Goal: Task Accomplishment & Management: Use online tool/utility

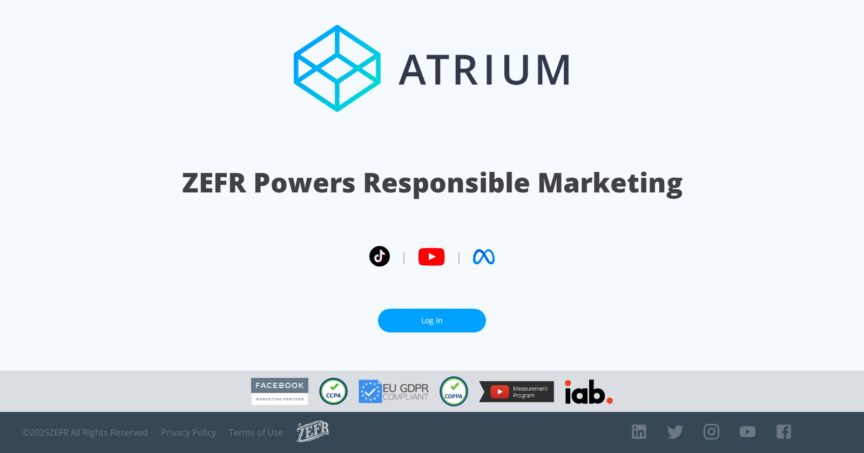
click at [418, 325] on link "Log In" at bounding box center [432, 321] width 108 height 24
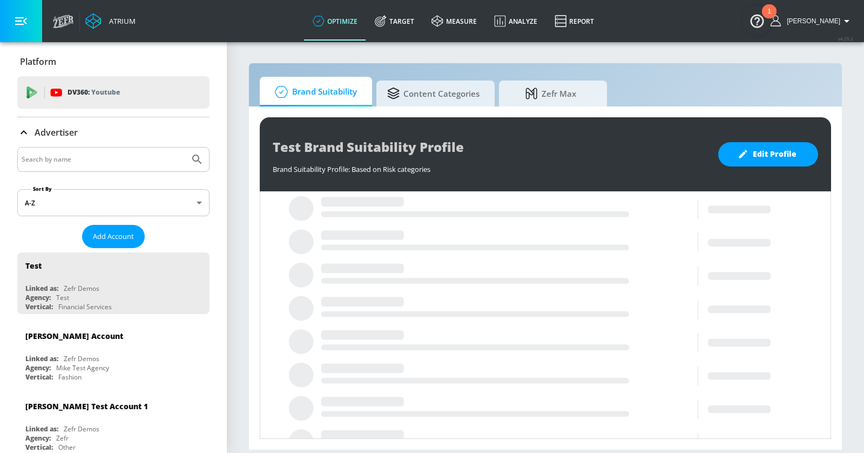
click at [108, 158] on input "Search by name" at bounding box center [104, 159] width 164 height 14
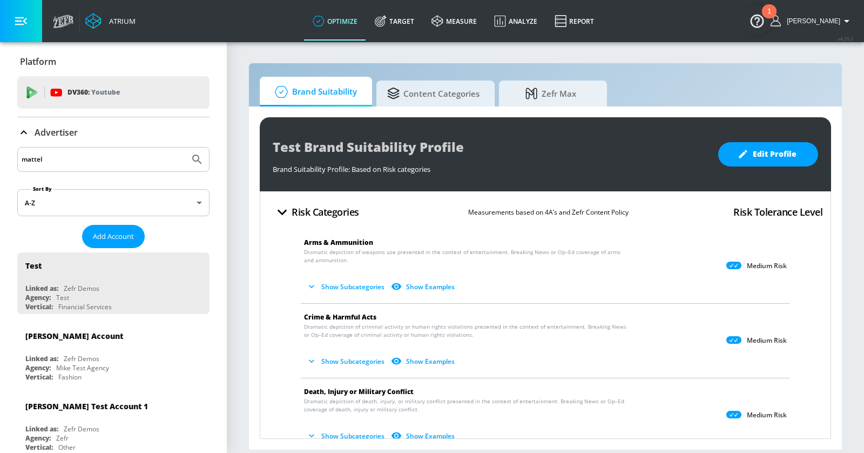
type input "mattel"
click at [185, 147] on button "Submit Search" at bounding box center [197, 159] width 24 height 24
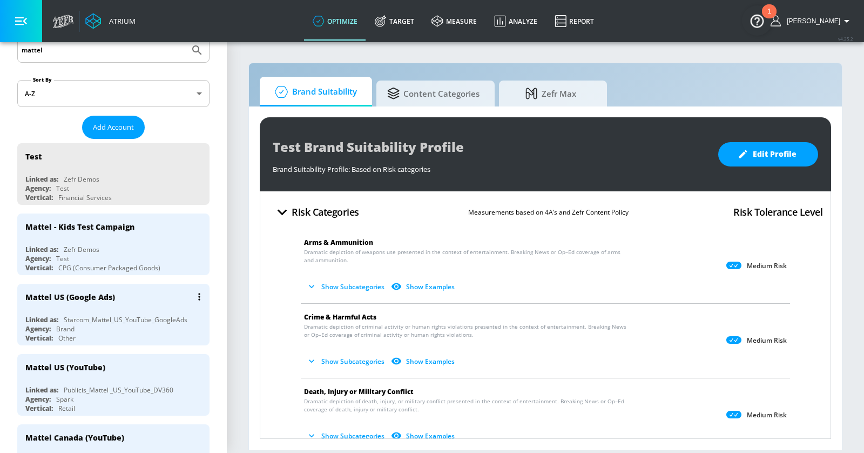
scroll to position [111, 0]
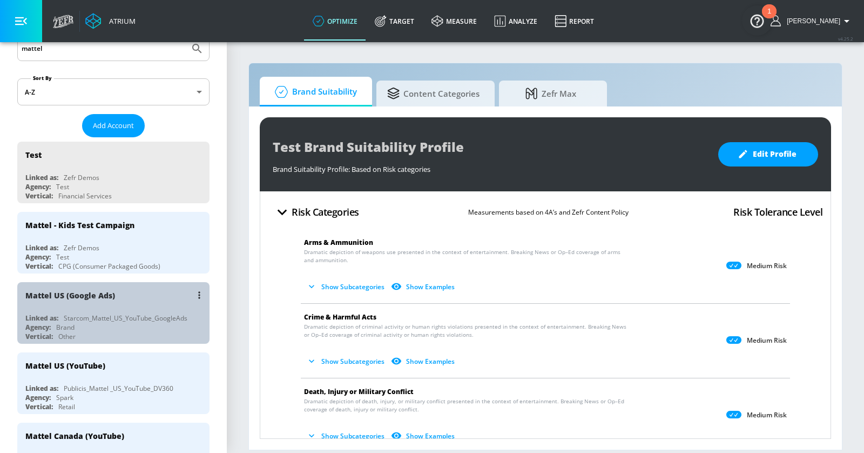
click at [138, 288] on div "Mattel US (Google Ads)" at bounding box center [116, 295] width 182 height 26
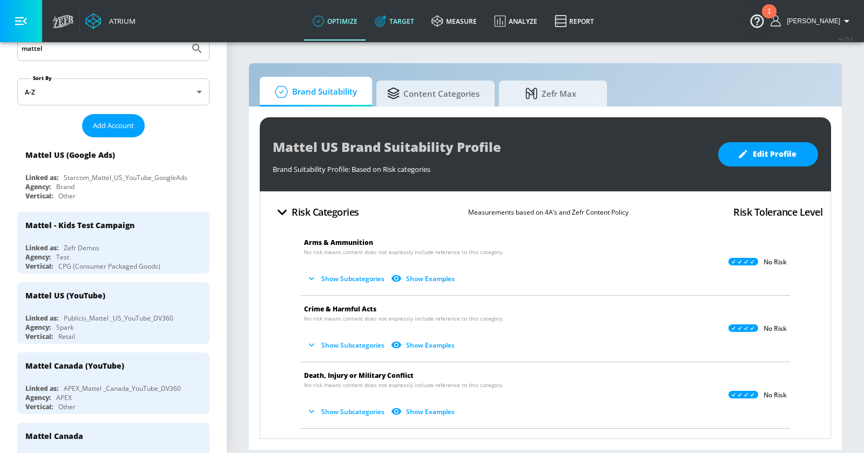
click at [412, 23] on link "Target" at bounding box center [394, 21] width 57 height 39
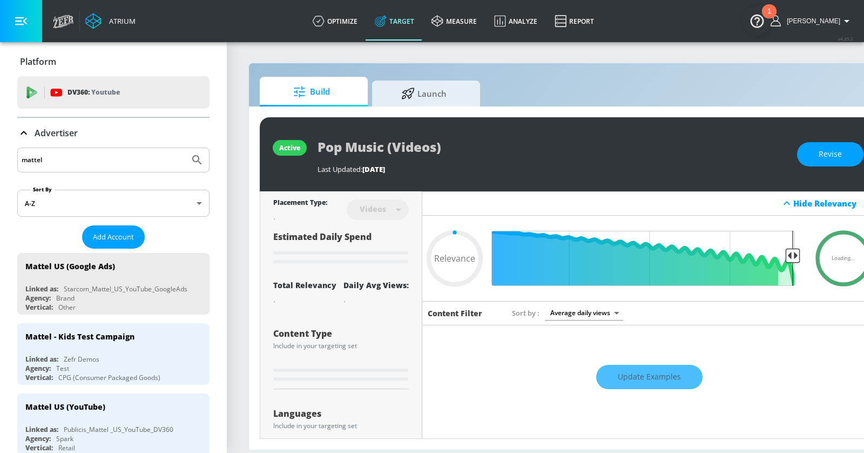
click at [25, 136] on icon at bounding box center [23, 132] width 13 height 13
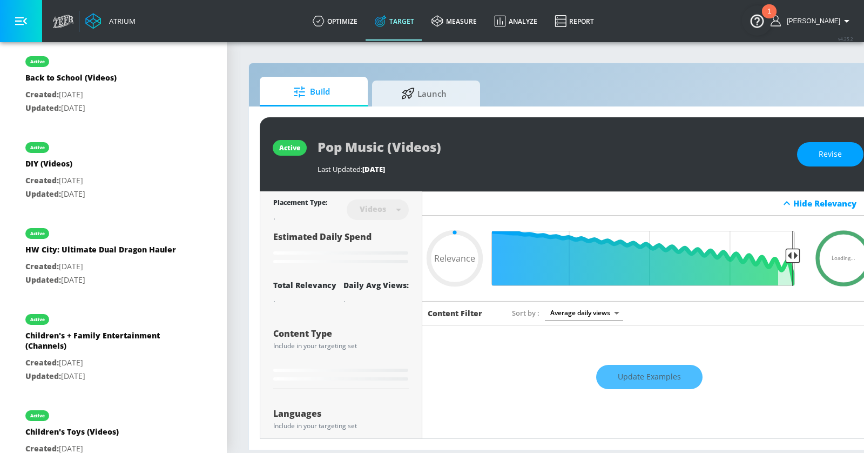
type input "0.65"
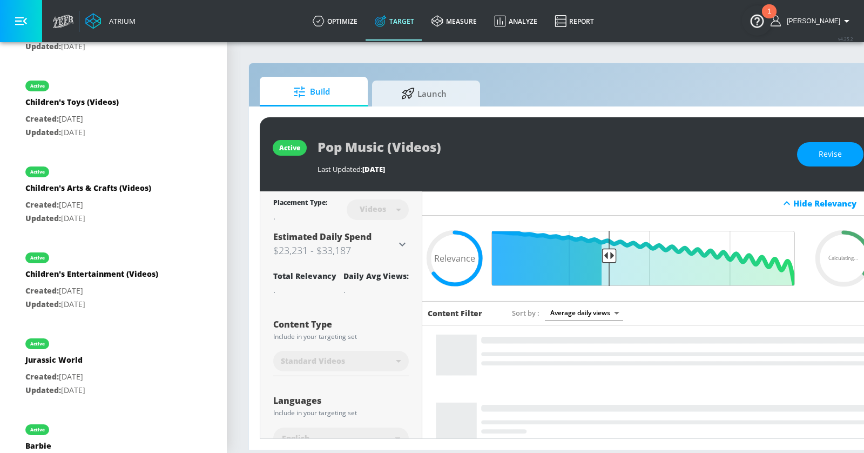
scroll to position [773, 0]
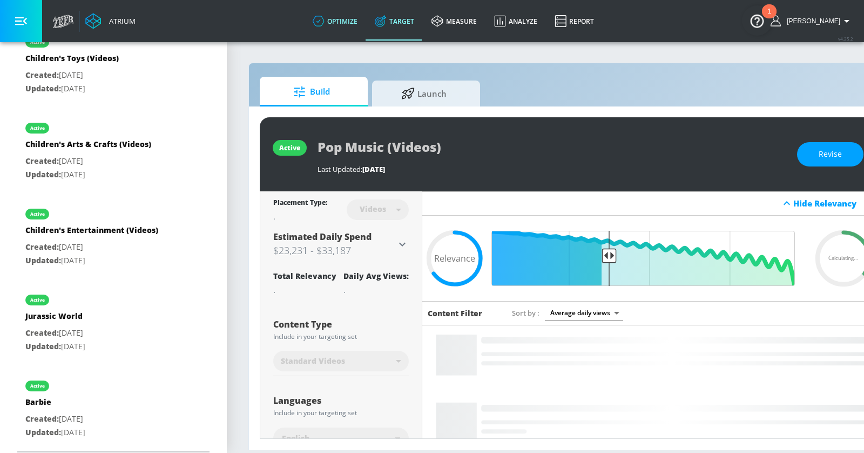
click at [352, 24] on link "optimize" at bounding box center [335, 21] width 62 height 39
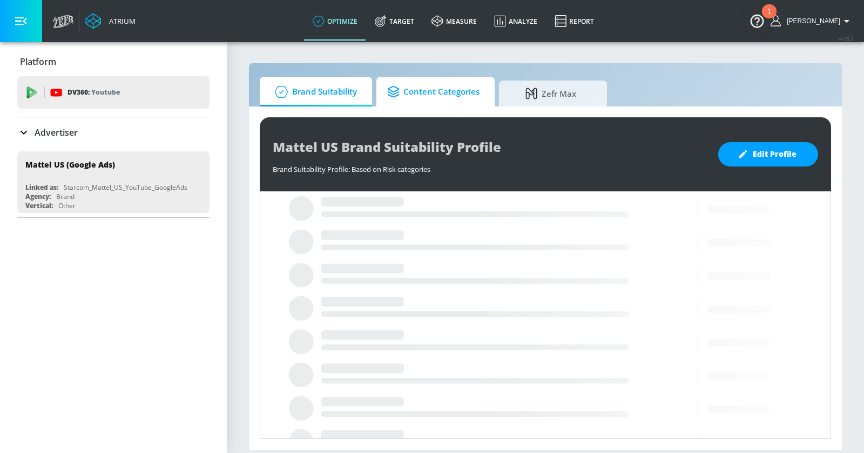
click at [456, 92] on span "Content Categories" at bounding box center [433, 92] width 92 height 26
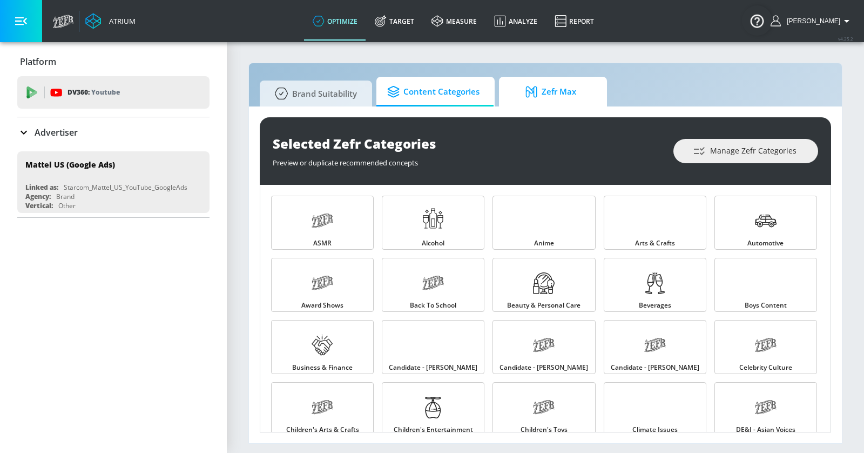
click at [534, 92] on icon at bounding box center [534, 92] width 16 height 12
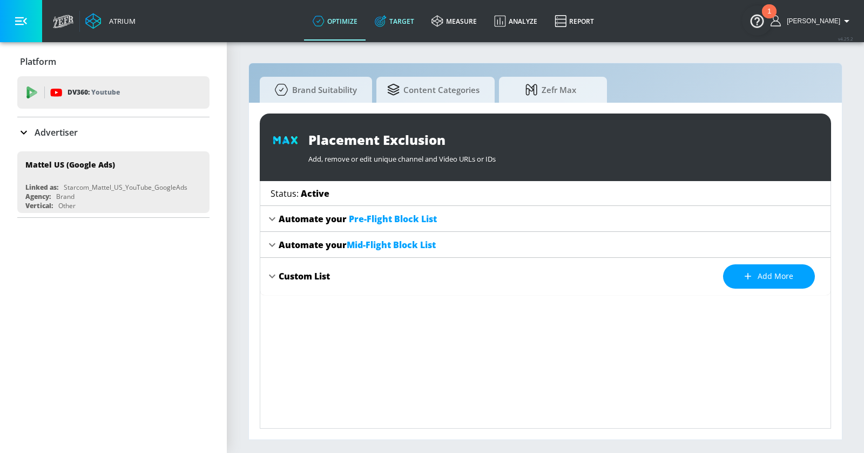
click at [404, 18] on link "Target" at bounding box center [394, 21] width 57 height 39
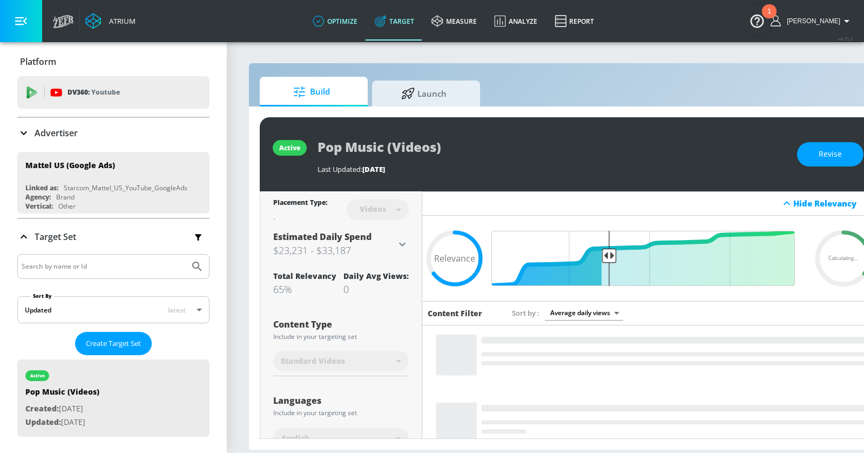
click at [344, 21] on link "optimize" at bounding box center [335, 21] width 62 height 39
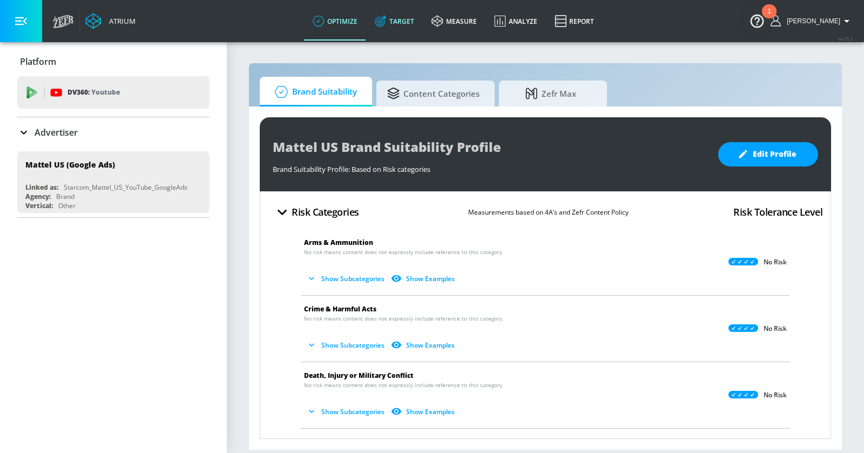
click at [417, 29] on link "Target" at bounding box center [394, 21] width 57 height 39
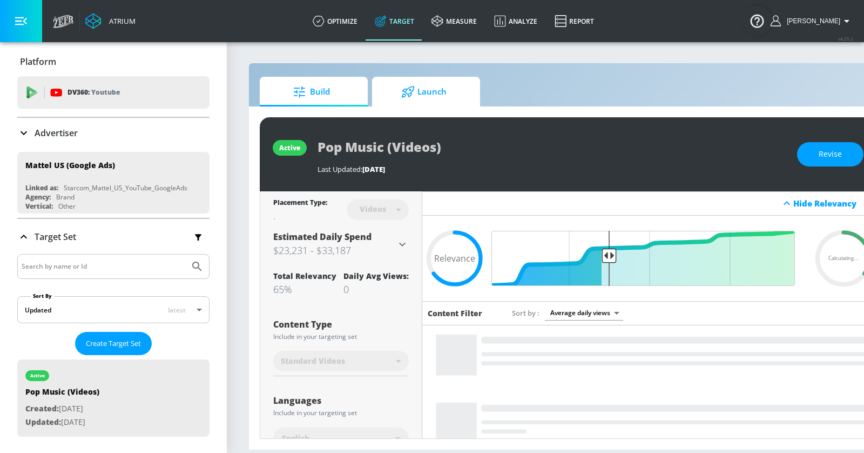
click at [425, 90] on span "Launch" at bounding box center [424, 92] width 82 height 26
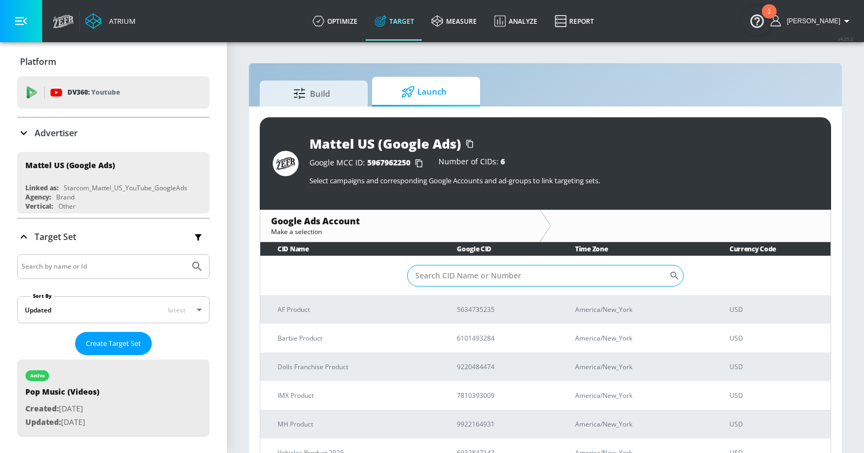
click at [439, 277] on input "Sort By" at bounding box center [538, 276] width 262 height 22
paste input "[PHONE_NUMBER]"
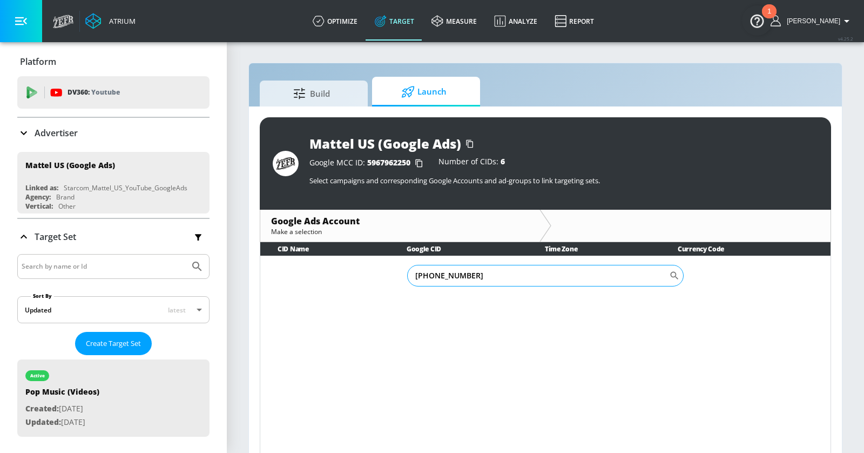
click at [446, 276] on input "[PHONE_NUMBER]" at bounding box center [538, 276] width 262 height 22
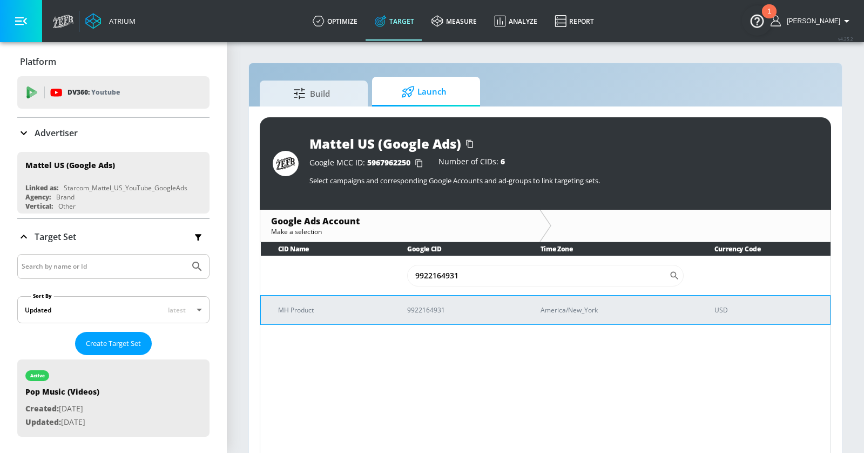
type input "9922164931"
click at [359, 309] on p "MH Product" at bounding box center [329, 309] width 103 height 11
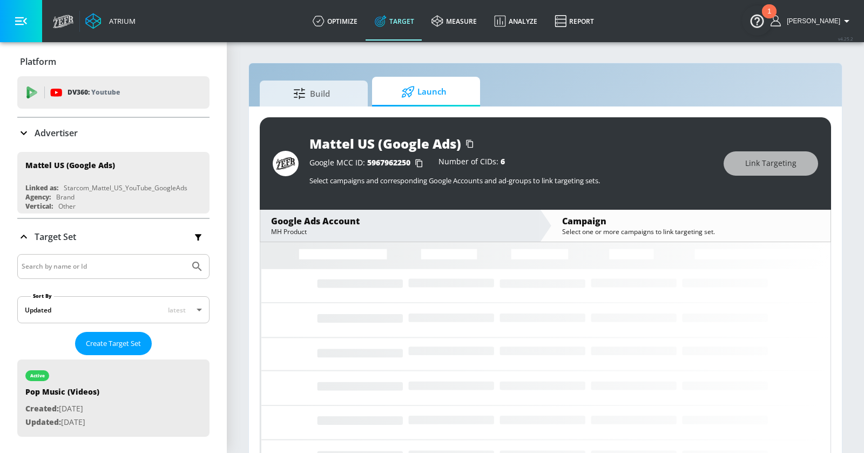
click at [23, 28] on button "button" at bounding box center [21, 21] width 42 height 42
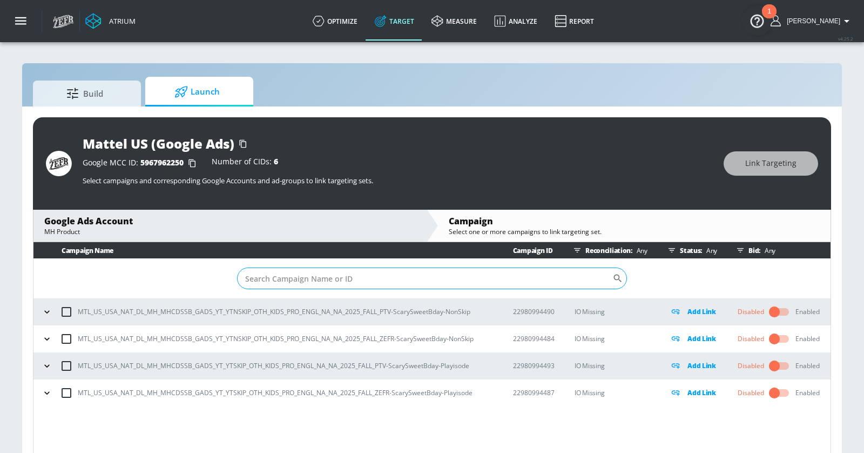
click at [389, 277] on input "Sort By" at bounding box center [424, 278] width 375 height 22
paste input "22980994484"
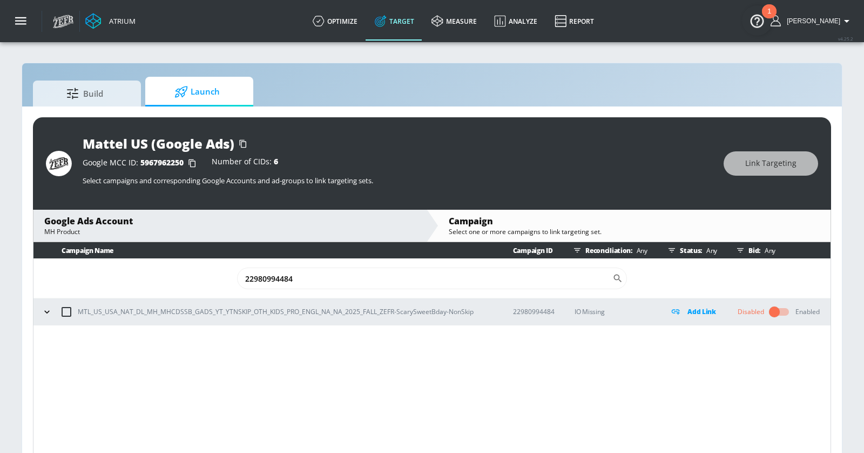
type input "22980994484"
click at [44, 315] on icon "button" at bounding box center [47, 311] width 11 height 11
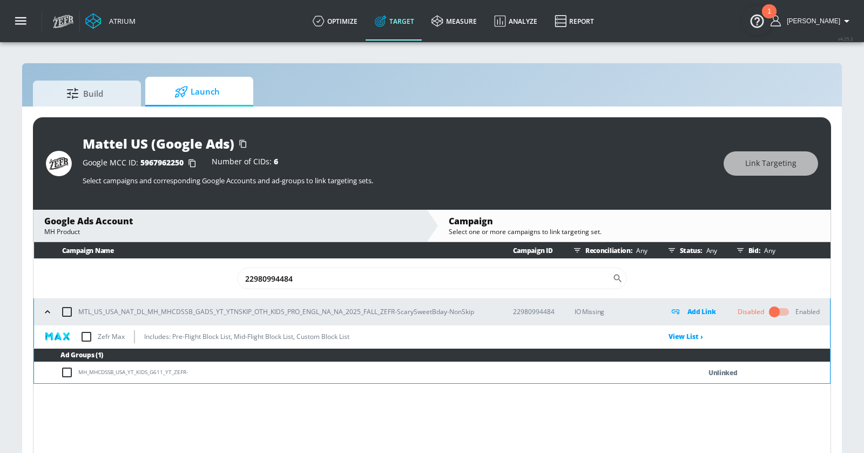
click at [91, 331] on input "checkbox" at bounding box center [86, 336] width 23 height 23
checkbox input "true"
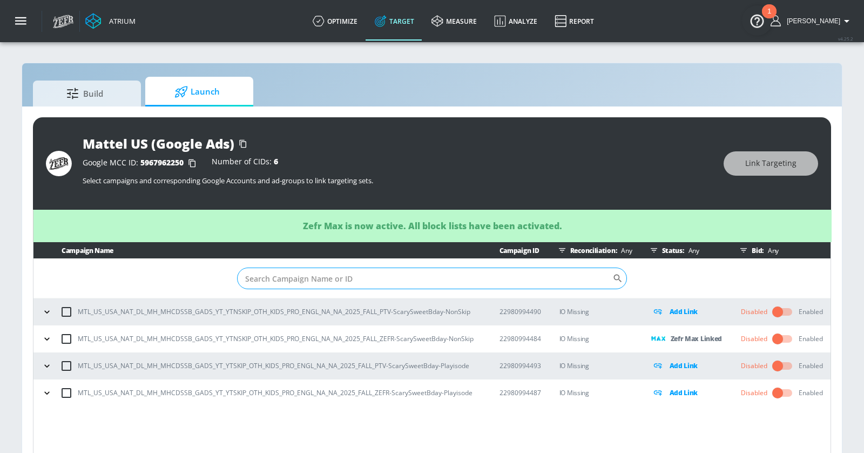
click at [325, 278] on input "Sort By" at bounding box center [424, 278] width 375 height 22
paste input "22980994484"
type input "22980994484"
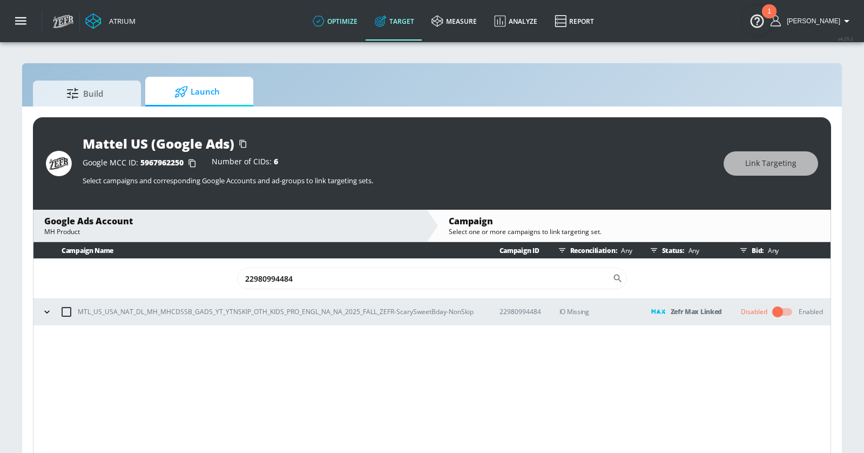
click at [353, 20] on link "optimize" at bounding box center [335, 21] width 62 height 39
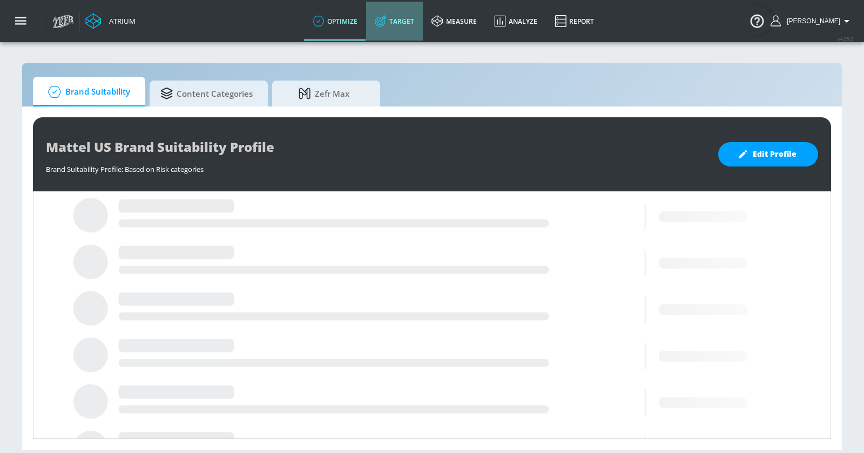
click at [421, 13] on link "Target" at bounding box center [394, 21] width 57 height 39
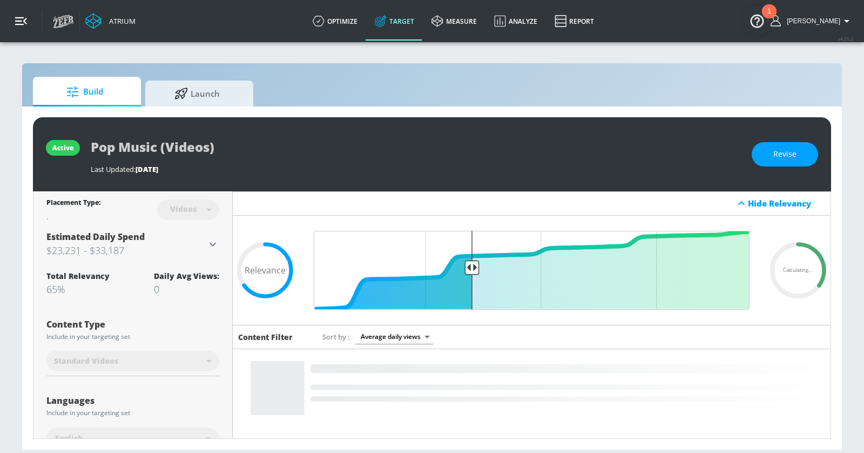
click at [29, 22] on button "button" at bounding box center [21, 21] width 42 height 42
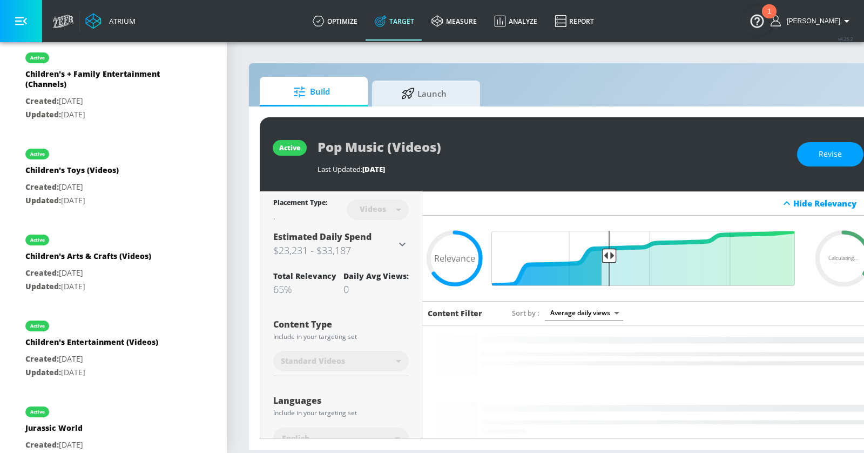
scroll to position [773, 0]
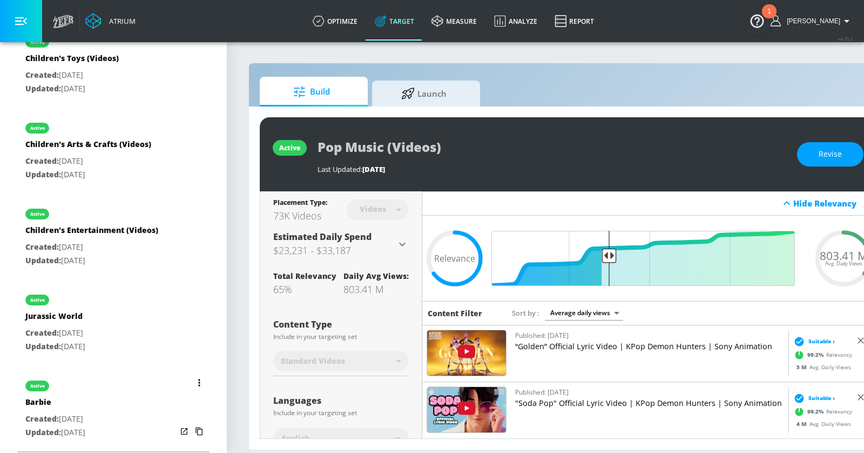
click at [199, 379] on icon "list of Target Set" at bounding box center [199, 383] width 2 height 8
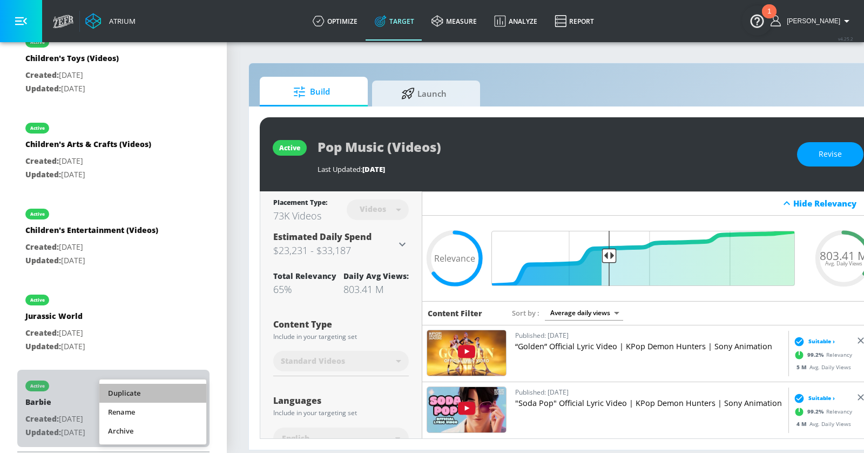
click at [176, 395] on li "Duplicate" at bounding box center [152, 393] width 107 height 19
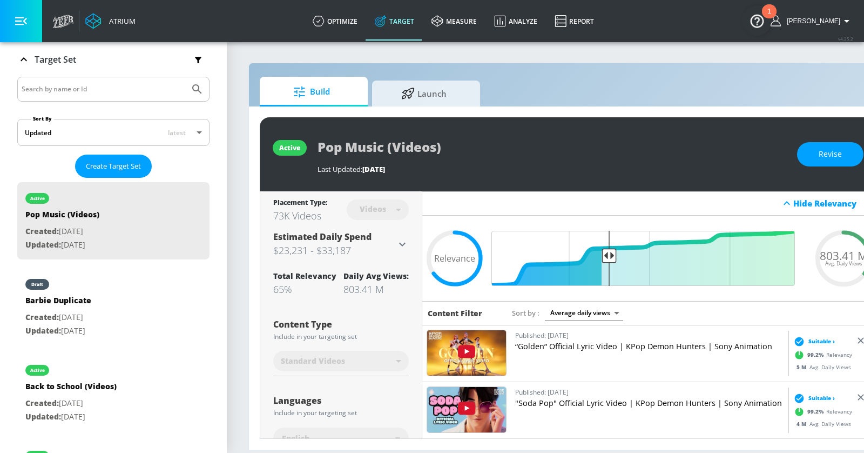
scroll to position [191, 0]
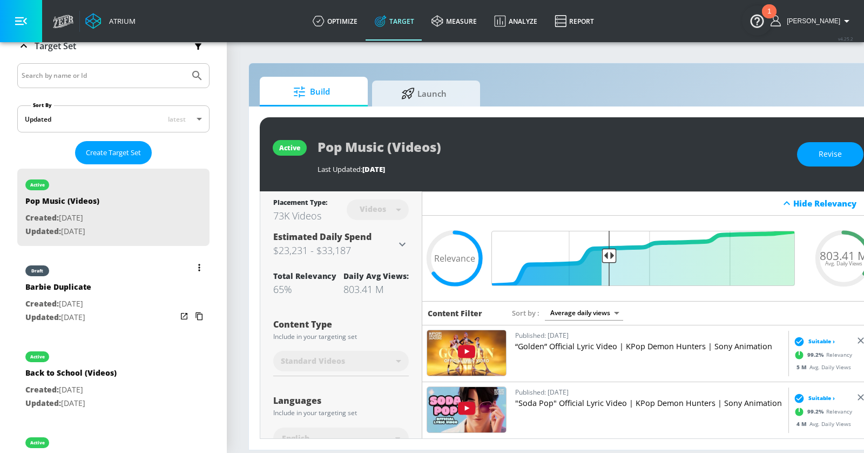
click at [137, 286] on div "draft Barbie Duplicate Created: [DATE] Updated: [DATE]" at bounding box center [113, 292] width 192 height 77
type input "Barbie Duplicate"
type input "0.05"
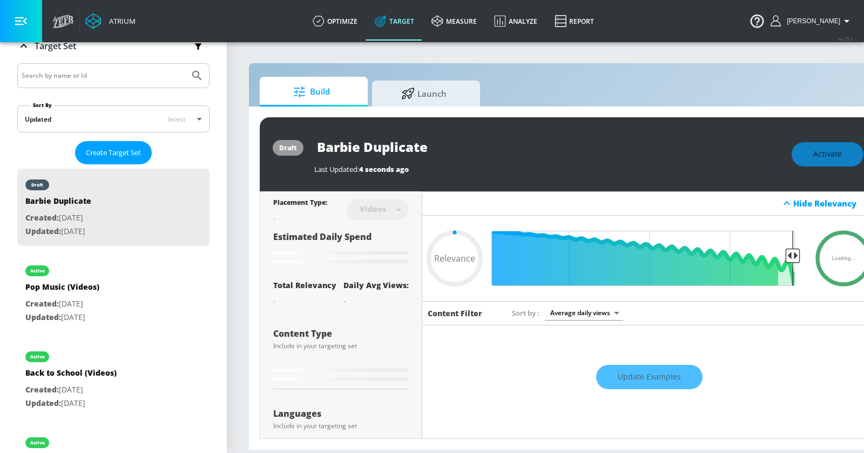
click at [432, 160] on div "Last Updated: 4 seconds ago" at bounding box center [547, 166] width 467 height 15
drag, startPoint x: 440, startPoint y: 147, endPoint x: 164, endPoint y: 136, distance: 275.8
click at [164, 136] on div "Atrium optimize Target measure Analyze Report optimize Target measure Analyze R…" at bounding box center [432, 226] width 864 height 453
type input "M"
type input "0.05"
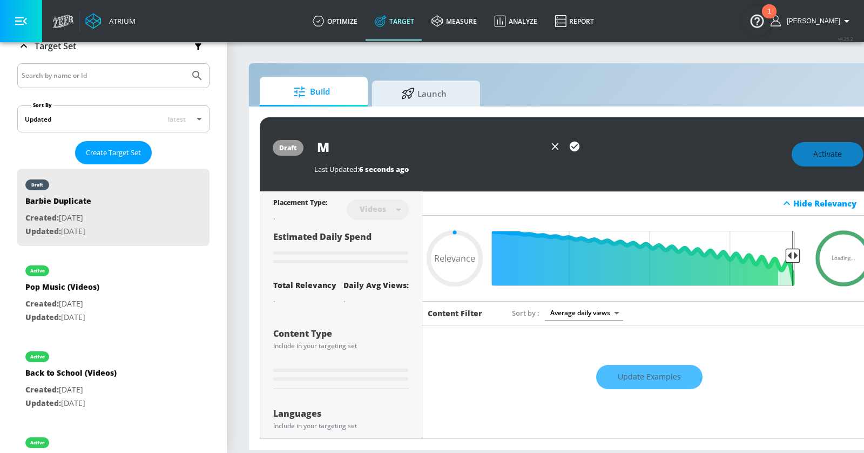
type input "Mo"
type input "0.05"
type input "Mon"
type input "0.05"
type input "Mons"
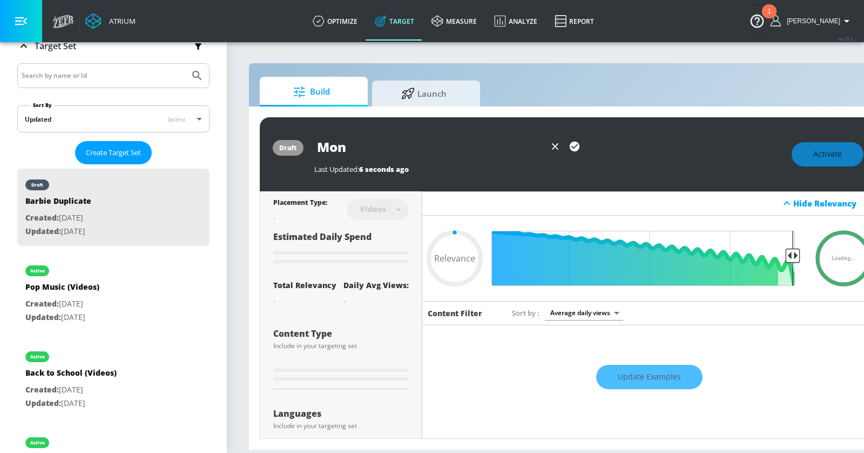
type input "0.05"
type input "Monst"
type input "0.05"
type input "Monste"
type input "0.05"
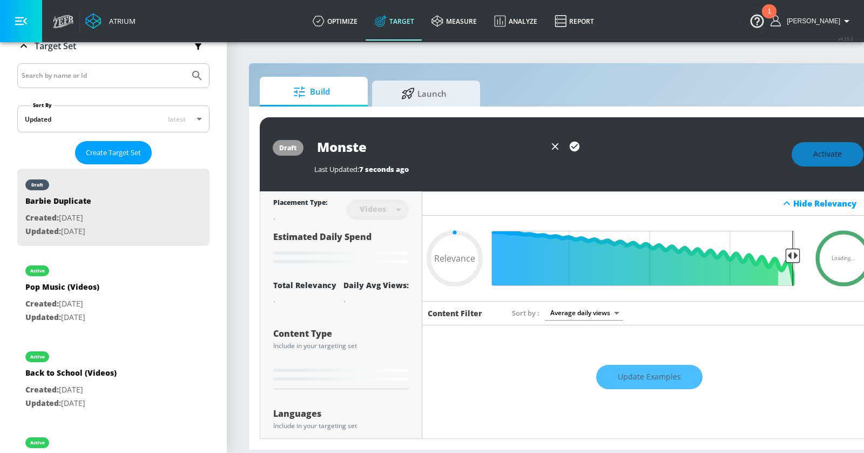
type input "Monster"
type input "0.05"
type input "Monster"
type input "0.05"
type input "Monster H"
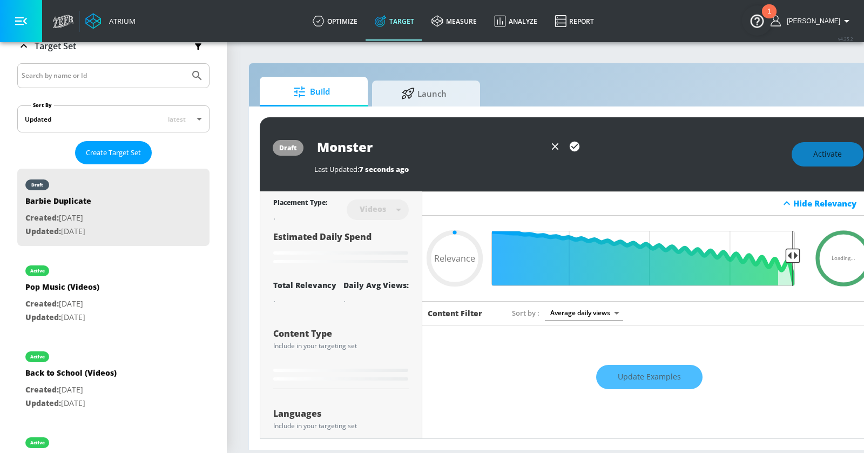
type input "0.05"
type input "Monster Hi"
type input "0.05"
type input "Monster Hig"
type input "0.05"
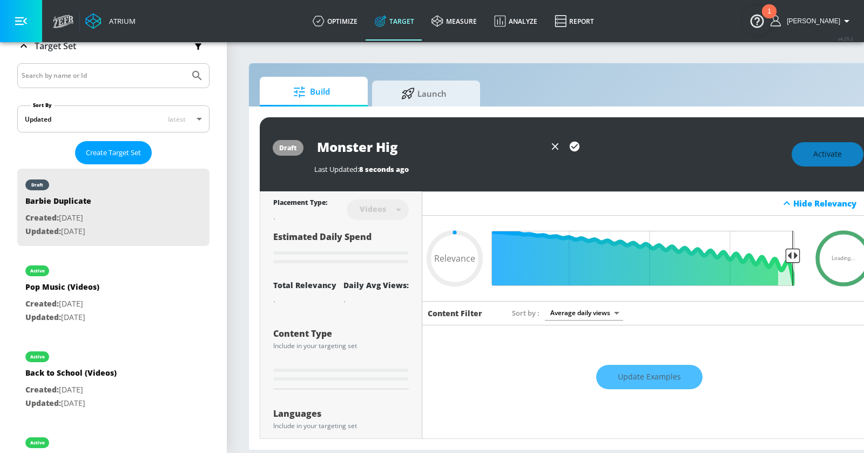
type input "Monster High"
type input "0.05"
type input "Monster High"
click at [31, 26] on button "button" at bounding box center [21, 21] width 42 height 42
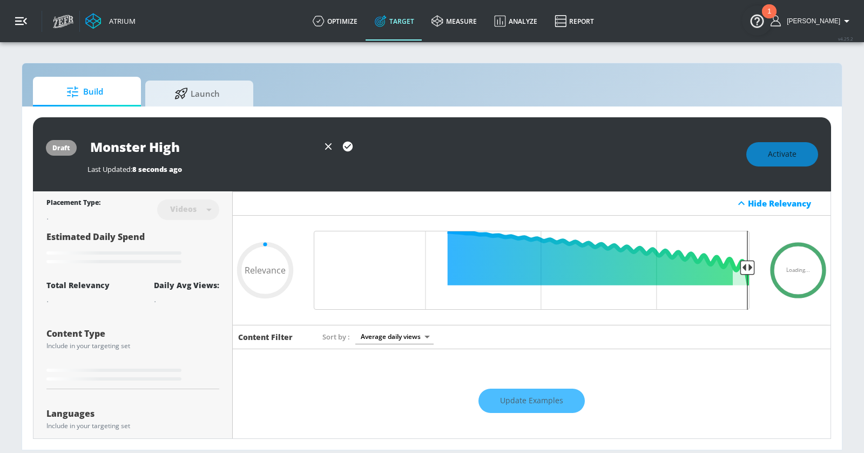
type input "0.65"
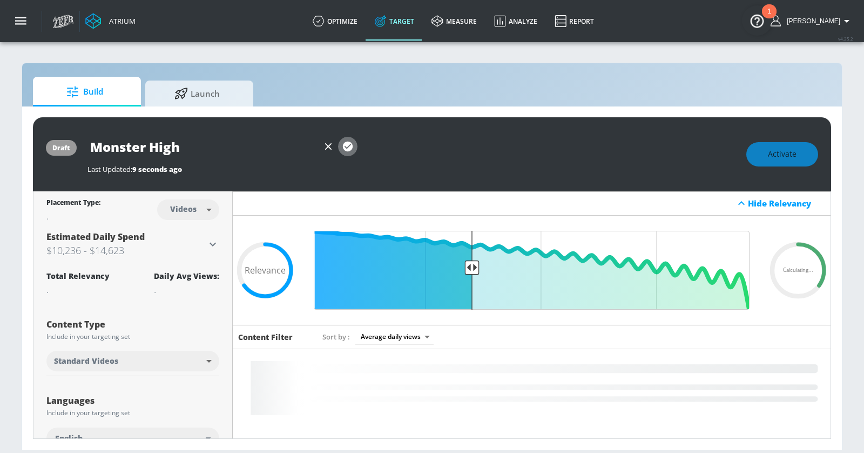
click at [347, 146] on icon "button" at bounding box center [348, 146] width 12 height 12
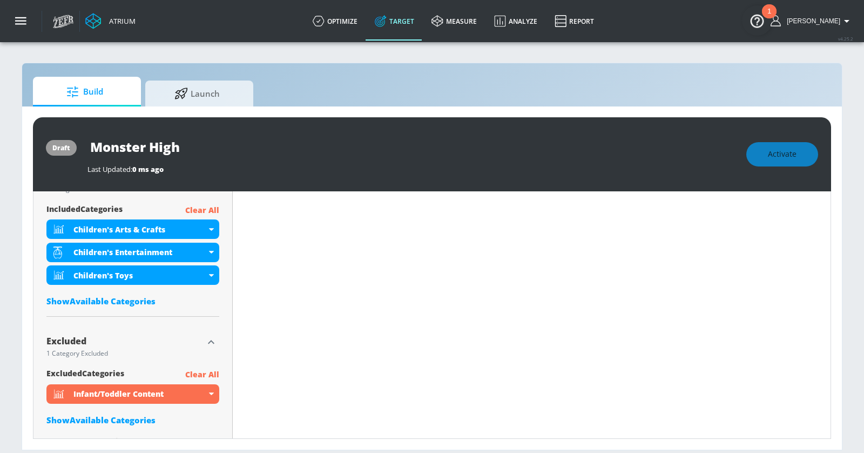
scroll to position [393, 0]
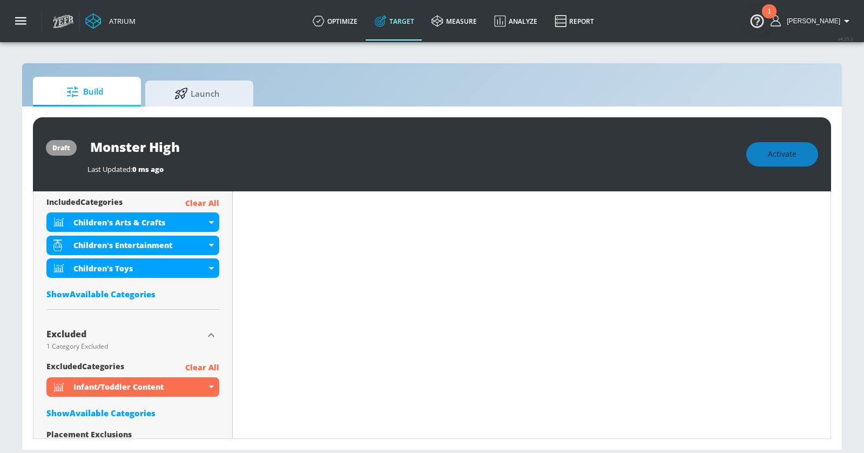
click at [133, 291] on div "Show Available Categories" at bounding box center [132, 294] width 173 height 11
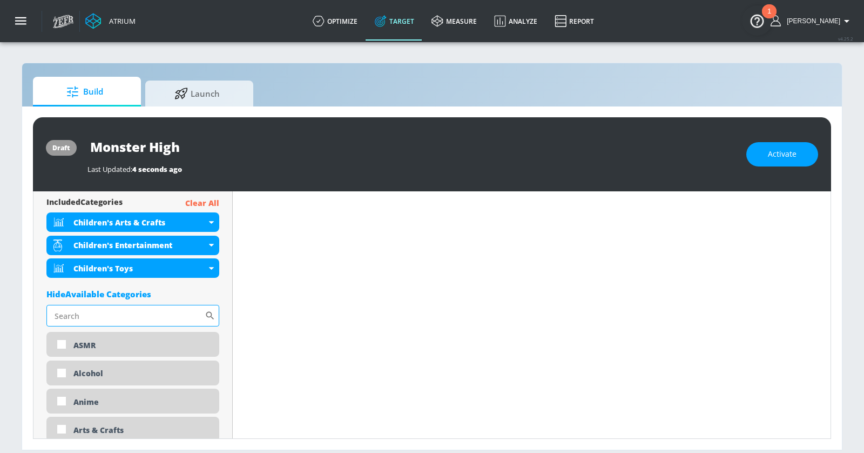
click at [142, 314] on input "Sort By" at bounding box center [125, 316] width 158 height 22
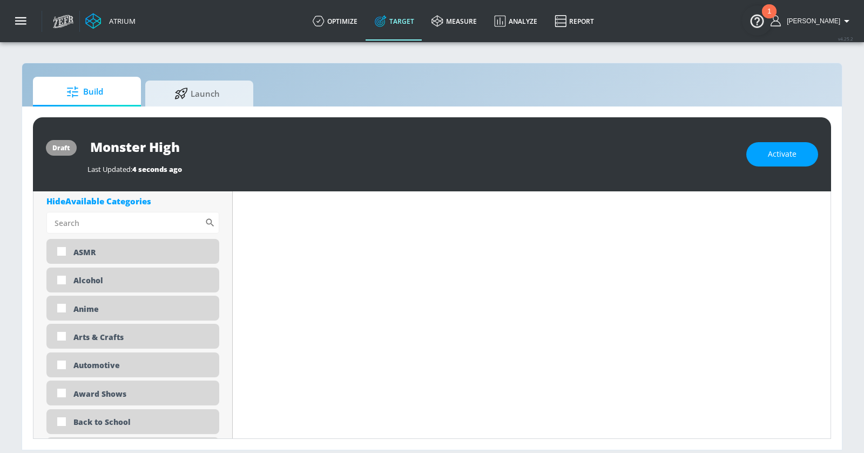
scroll to position [493, 0]
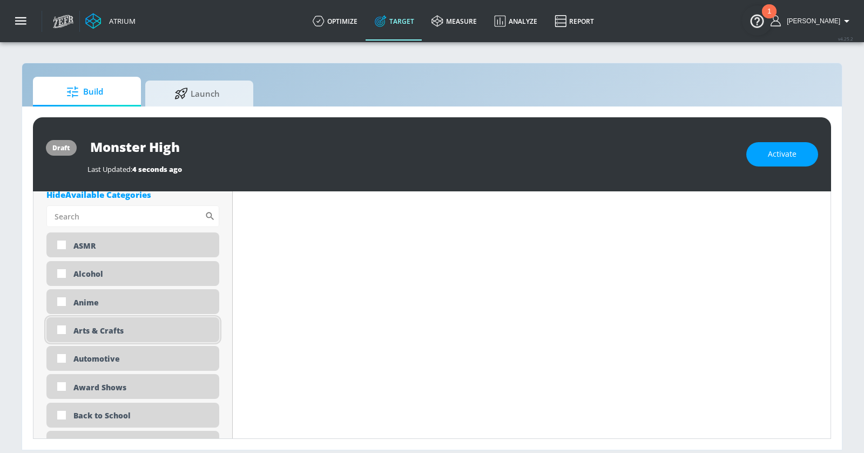
click at [155, 326] on div "Arts & Crafts" at bounding box center [142, 330] width 138 height 10
checkbox input "true"
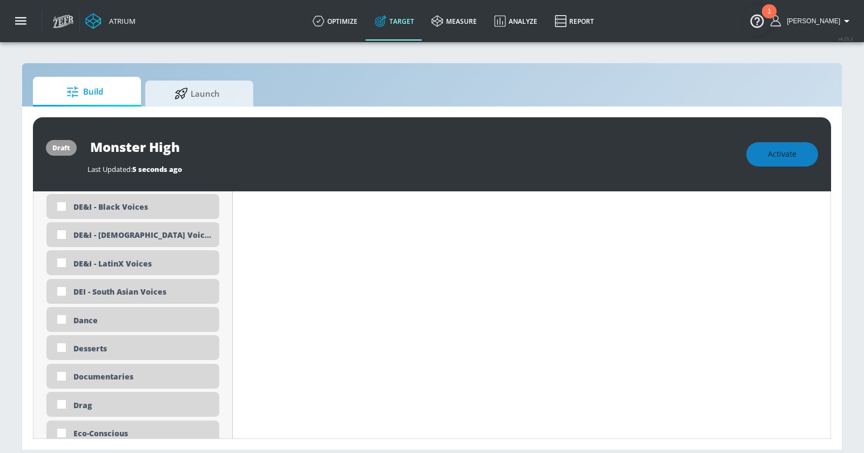
scroll to position [1010, 0]
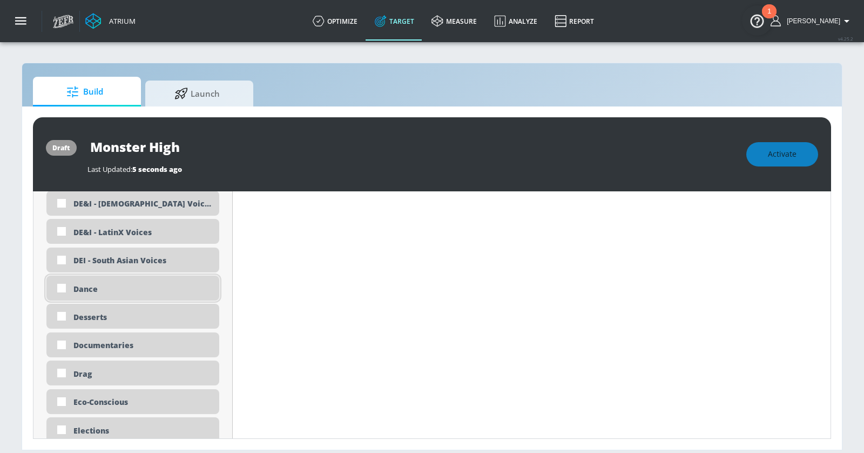
click at [140, 286] on div "Dance" at bounding box center [142, 289] width 138 height 10
checkbox input "true"
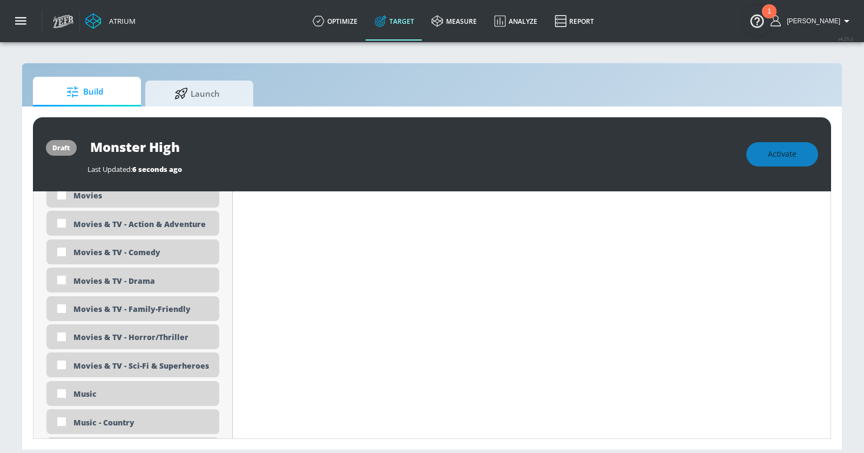
scroll to position [2062, 0]
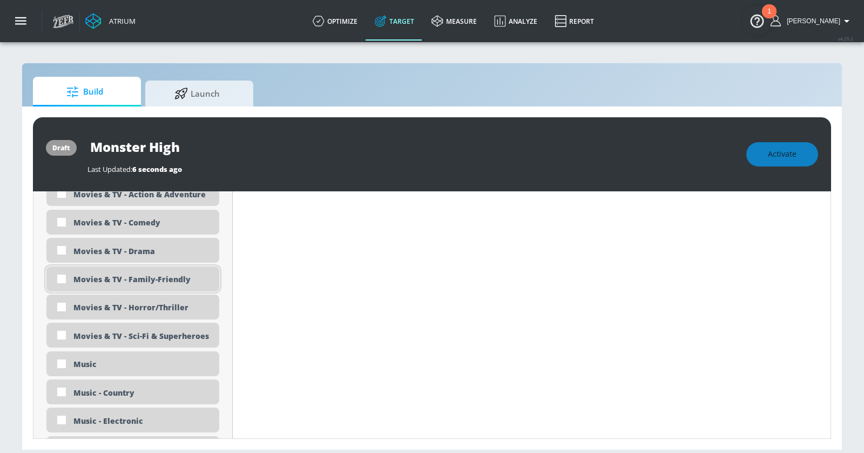
click at [144, 277] on div "Movies & TV - Family-Friendly" at bounding box center [142, 279] width 138 height 10
checkbox input "true"
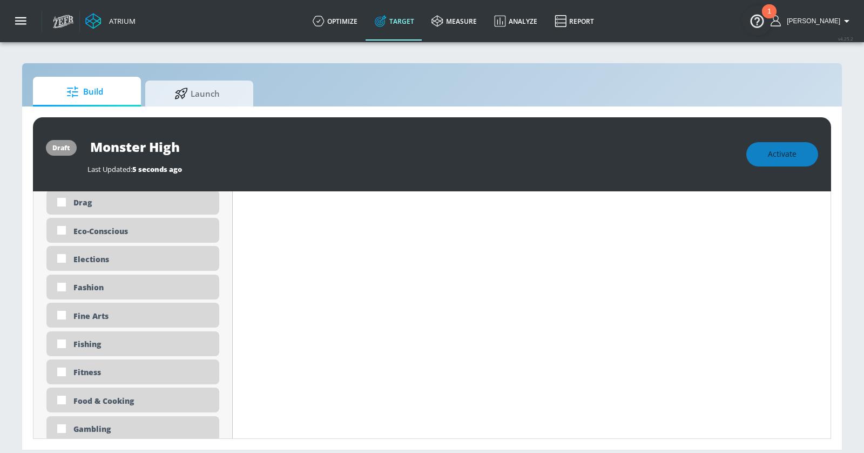
scroll to position [0, 0]
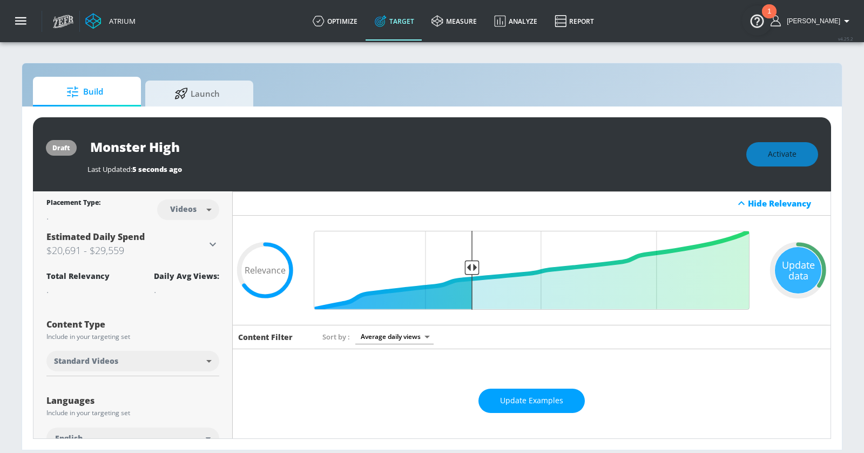
click at [774, 151] on div "Activate" at bounding box center [783, 154] width 72 height 24
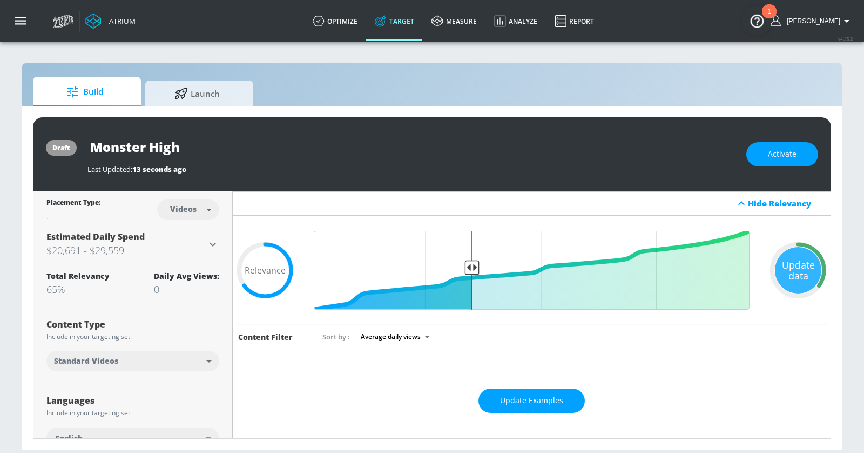
click at [598, 187] on div "draft Monster High Last Updated: 13 seconds ago Activate" at bounding box center [432, 154] width 799 height 74
click at [767, 146] on button "Activate" at bounding box center [783, 154] width 72 height 24
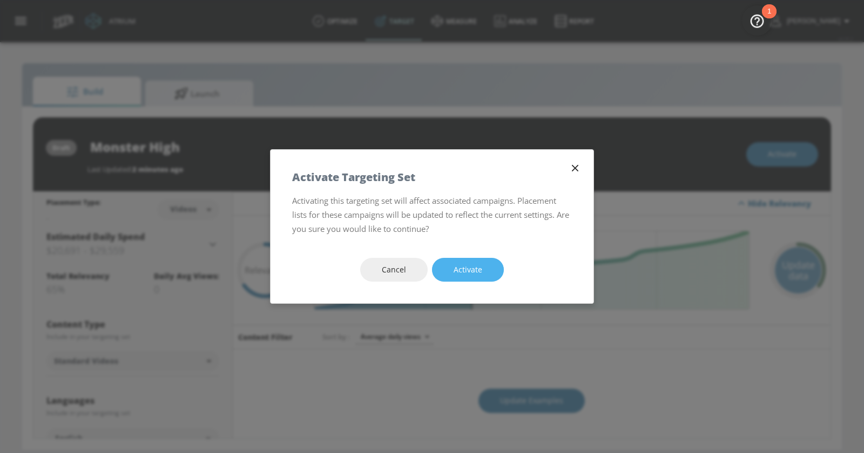
click at [470, 267] on span "Activate" at bounding box center [468, 270] width 29 height 14
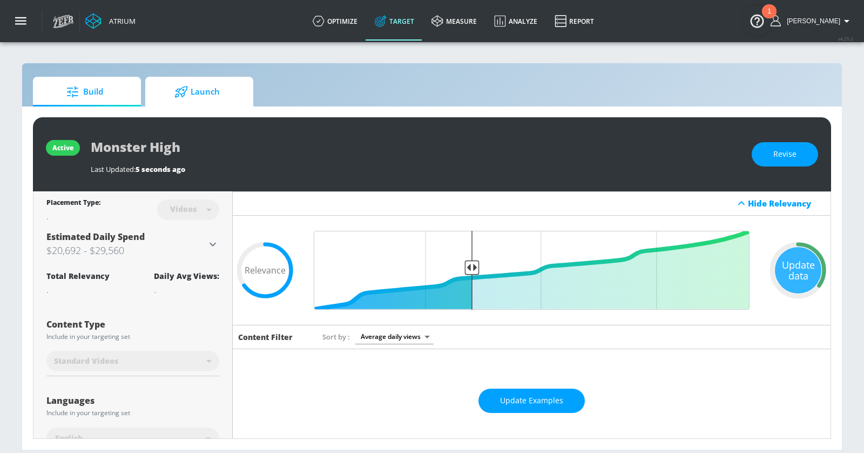
click at [234, 90] on span "Launch" at bounding box center [197, 92] width 82 height 26
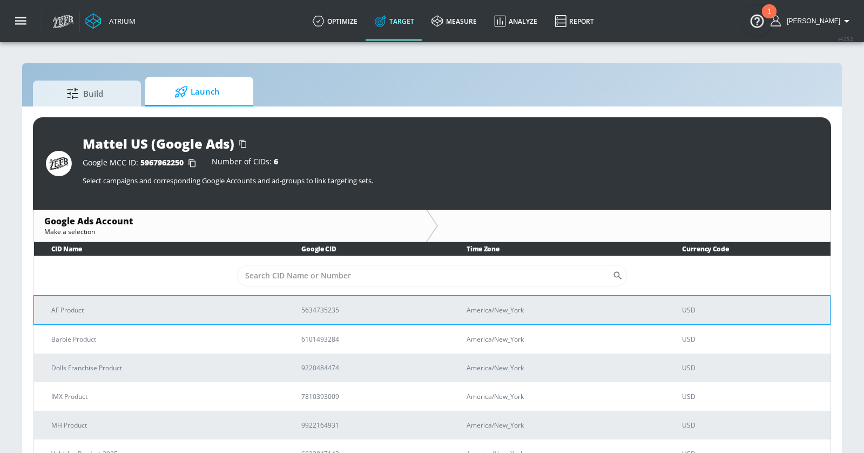
scroll to position [10, 0]
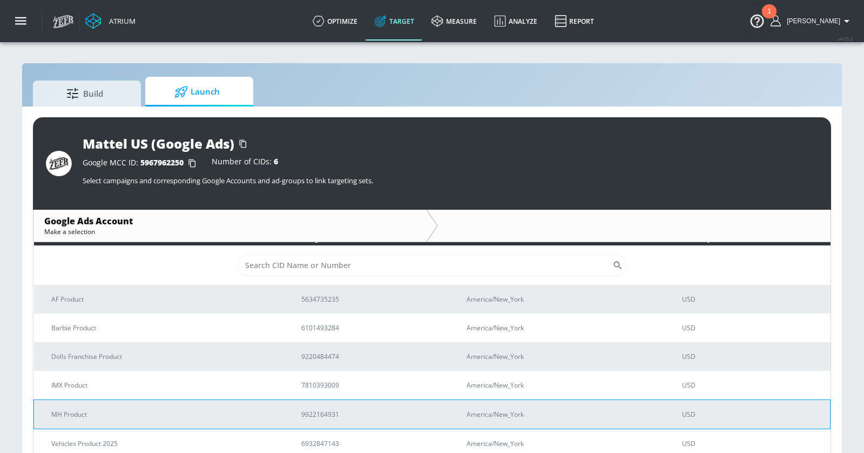
click at [90, 423] on td "MH Product" at bounding box center [159, 413] width 251 height 29
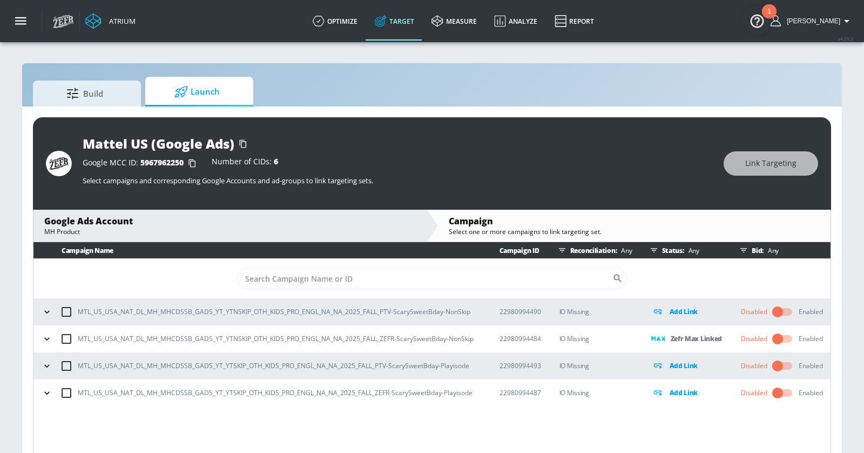
click at [62, 338] on input "checkbox" at bounding box center [66, 338] width 23 height 23
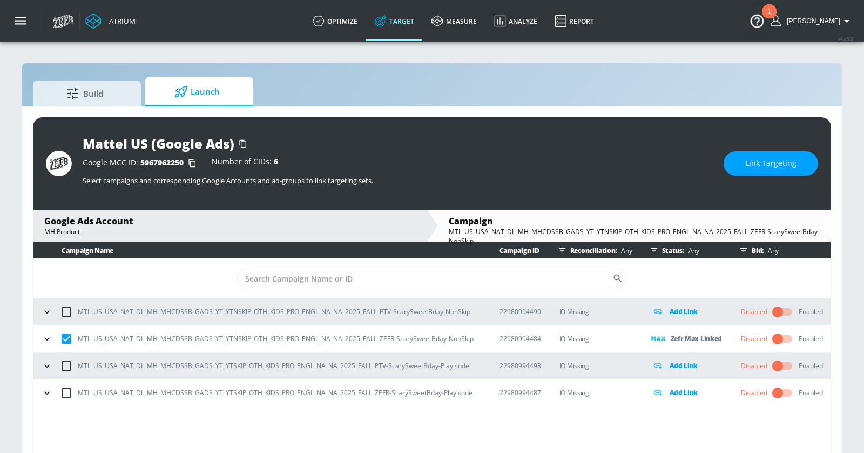
click at [783, 159] on span "Link Targeting" at bounding box center [771, 164] width 51 height 14
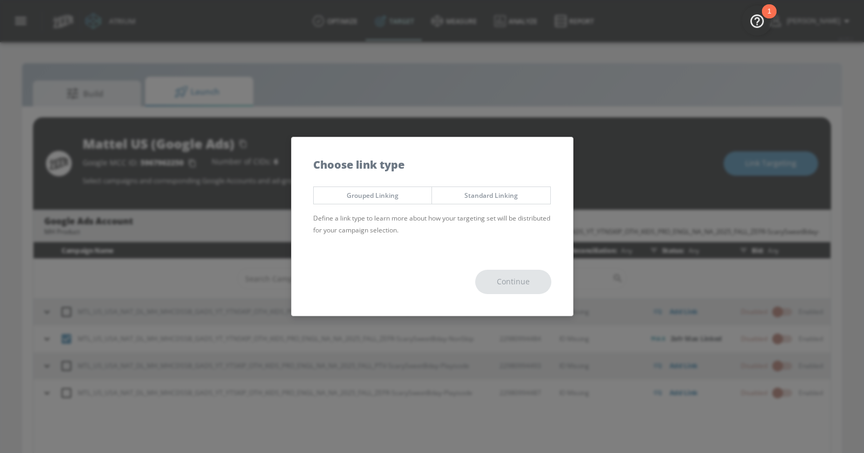
click at [472, 200] on span "Standard Linking" at bounding box center [491, 195] width 102 height 11
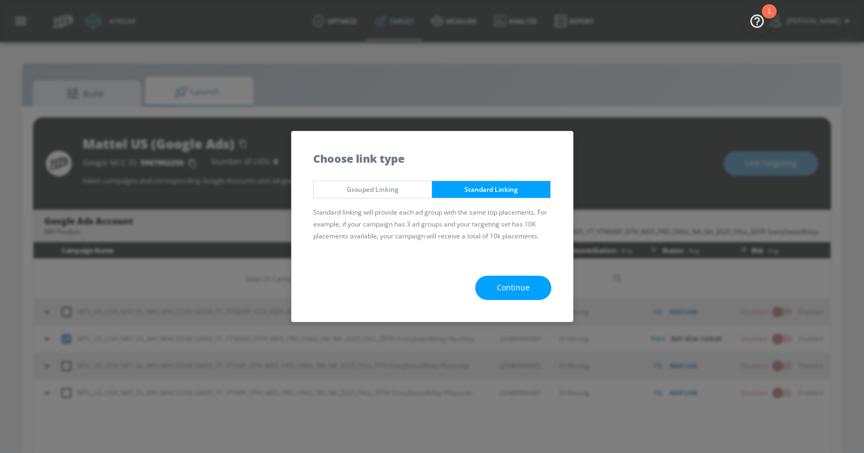
click at [511, 280] on button "Continue" at bounding box center [513, 288] width 76 height 24
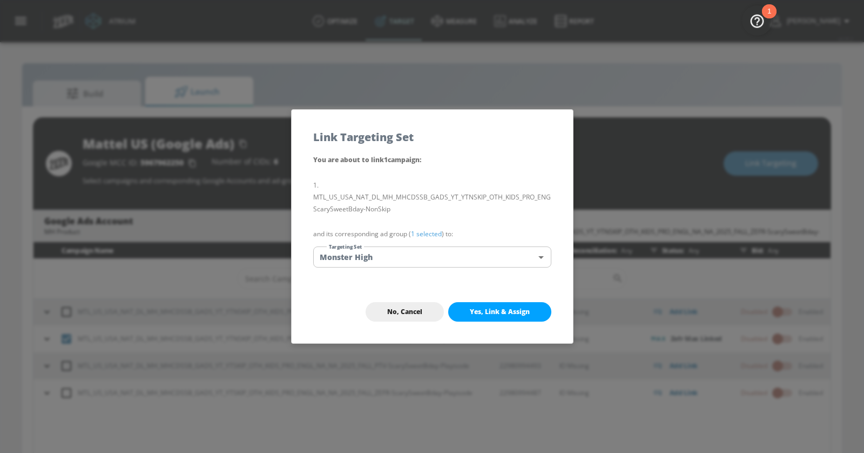
click at [495, 320] on button "Yes, Link & Assign" at bounding box center [499, 311] width 103 height 19
checkbox input "false"
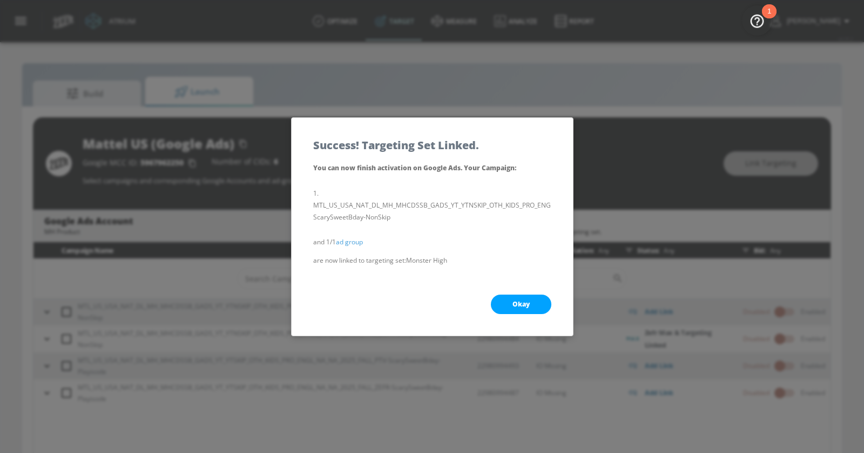
click at [528, 306] on span "Okay" at bounding box center [521, 304] width 17 height 9
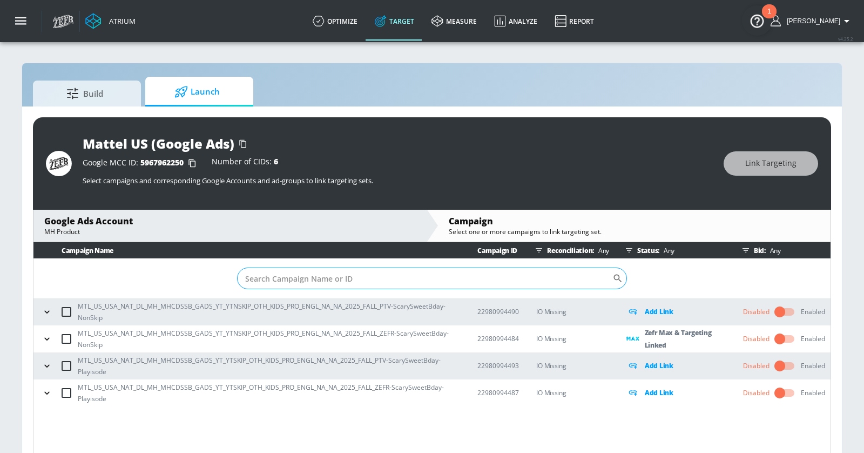
click at [424, 279] on input "Sort By" at bounding box center [424, 278] width 375 height 22
paste input "22980994487"
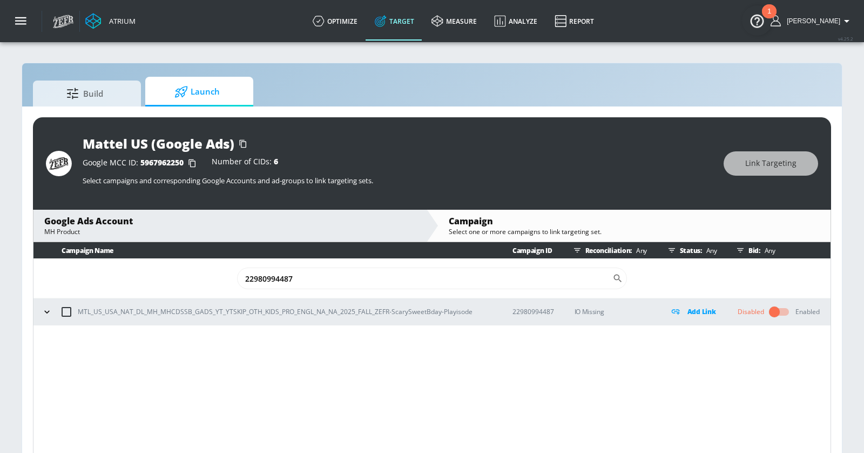
type input "22980994487"
click at [65, 313] on input "checkbox" at bounding box center [66, 311] width 23 height 23
checkbox input "true"
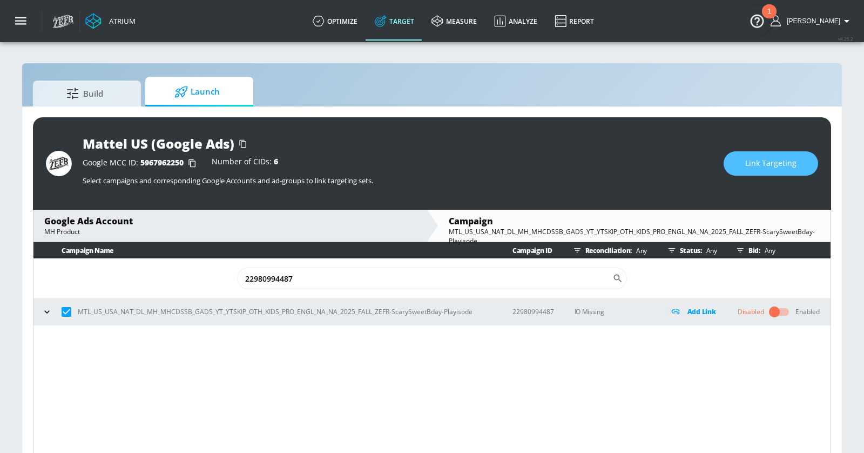
click at [748, 163] on span "Link Targeting" at bounding box center [771, 164] width 51 height 14
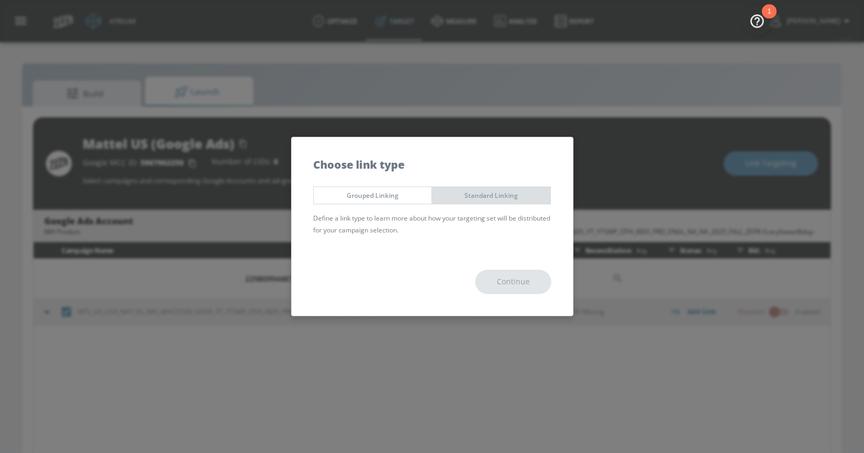
click at [487, 195] on span "Standard Linking" at bounding box center [491, 195] width 102 height 11
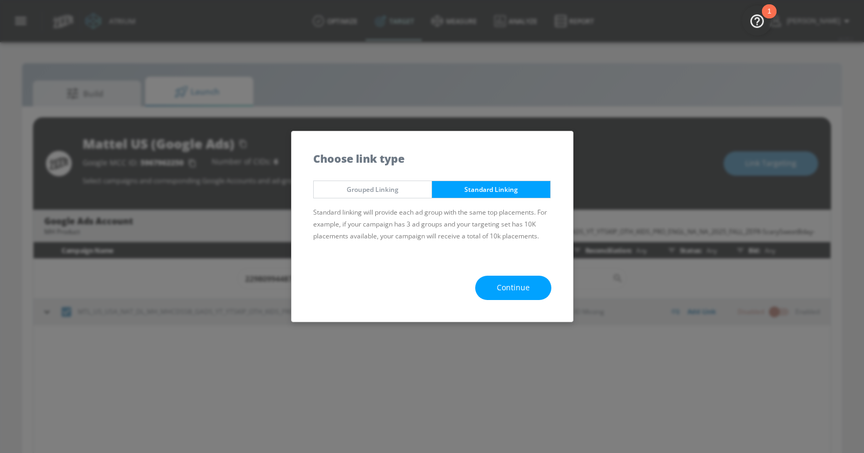
click at [509, 272] on div "Continue" at bounding box center [432, 288] width 281 height 68
click at [509, 284] on span "Continue" at bounding box center [513, 288] width 33 height 14
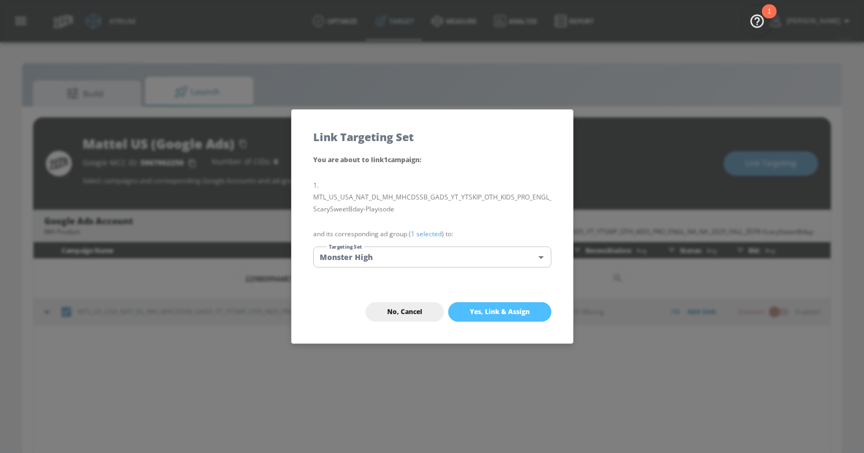
click at [510, 316] on span "Yes, Link & Assign" at bounding box center [500, 311] width 60 height 9
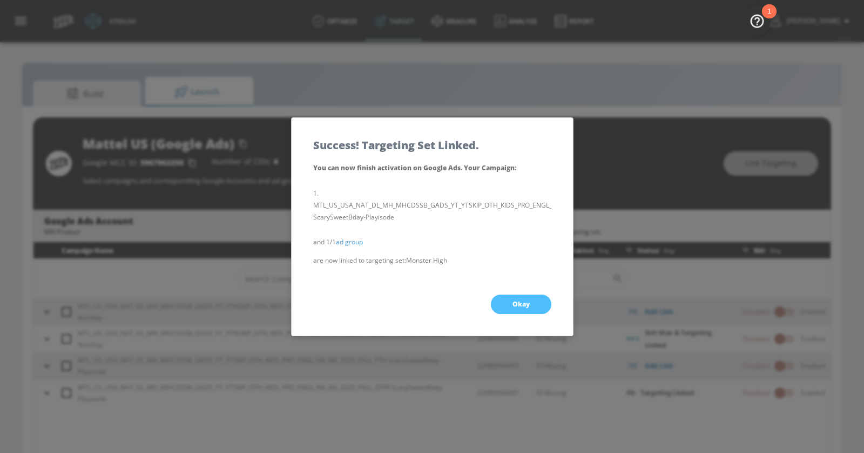
click at [513, 304] on span "Okay" at bounding box center [521, 304] width 17 height 9
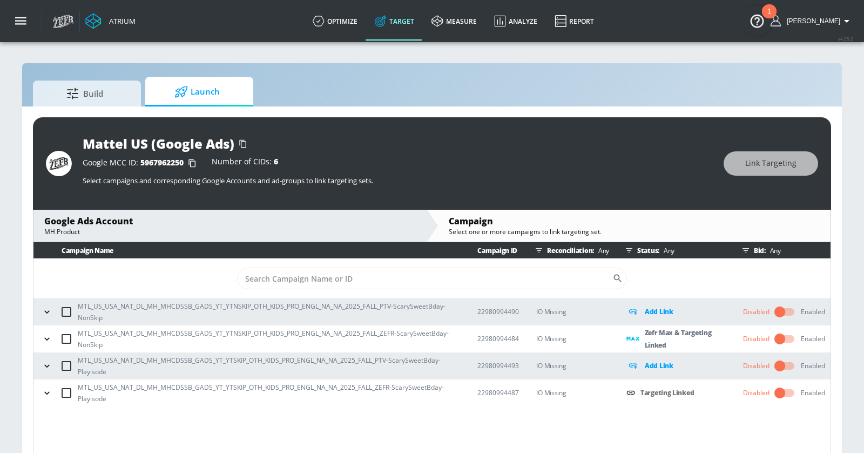
click at [46, 393] on icon "button" at bounding box center [47, 392] width 11 height 11
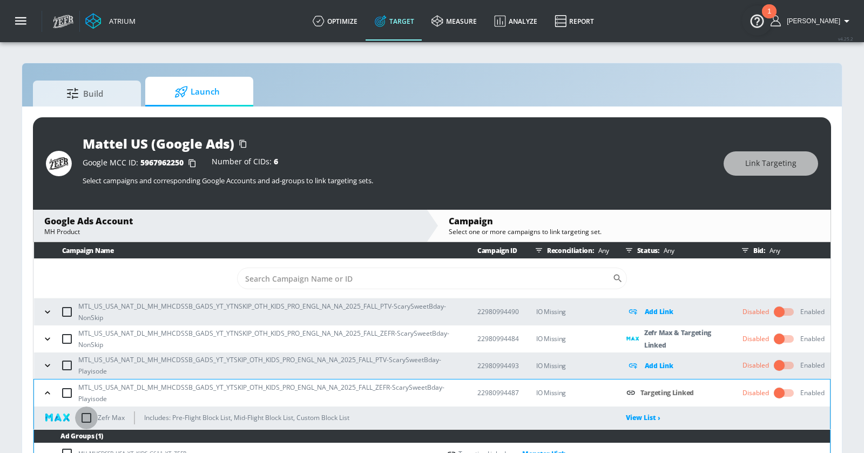
click at [84, 413] on input "checkbox" at bounding box center [86, 417] width 23 height 23
checkbox input "true"
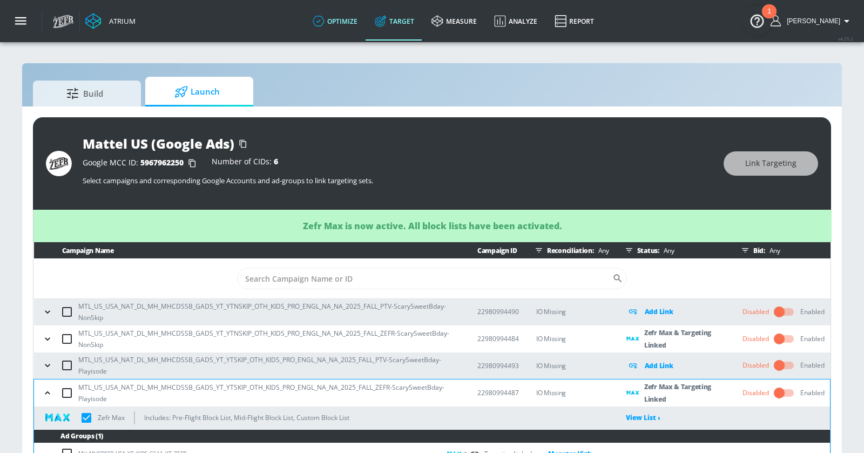
click at [325, 25] on icon at bounding box center [319, 21] width 12 height 12
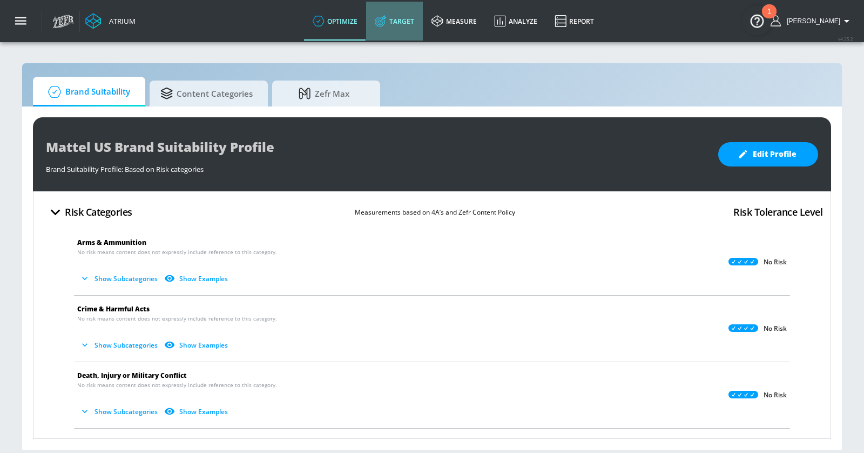
click at [422, 16] on link "Target" at bounding box center [394, 21] width 57 height 39
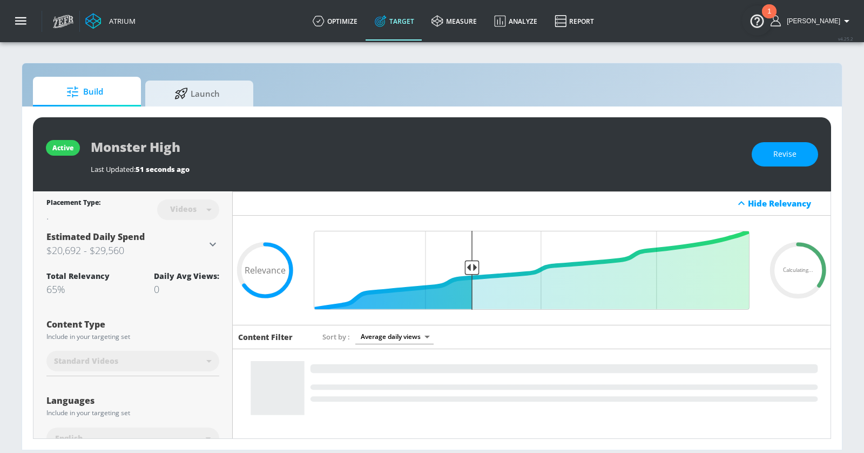
click at [114, 90] on span "Build" at bounding box center [85, 92] width 82 height 26
